Goal: Task Accomplishment & Management: Manage account settings

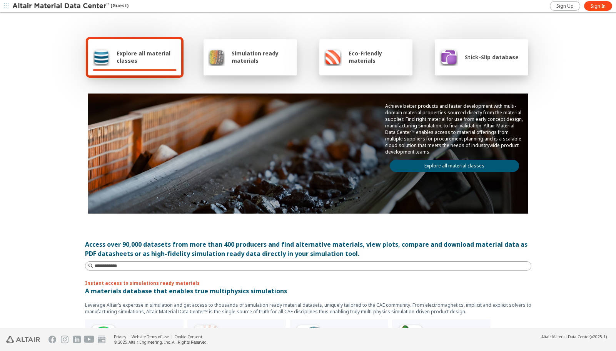
click at [483, 245] on div "Access over 90,000 datasets from more than 400 producers and find alternative m…" at bounding box center [308, 249] width 446 height 18
click at [589, 8] on link "Sign In" at bounding box center [598, 6] width 28 height 10
click at [607, 10] on span "button" at bounding box center [611, 6] width 10 height 12
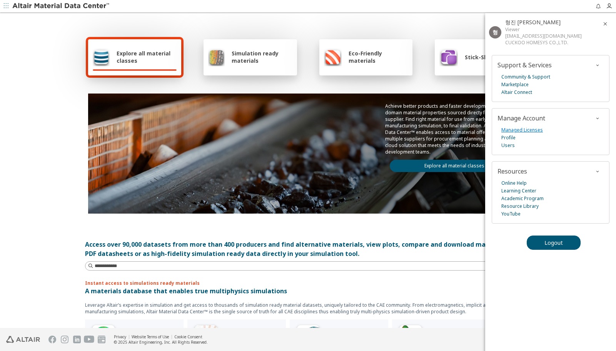
click at [524, 129] on link "Managed Licenses" at bounding box center [522, 130] width 42 height 8
